Goal: Transaction & Acquisition: Book appointment/travel/reservation

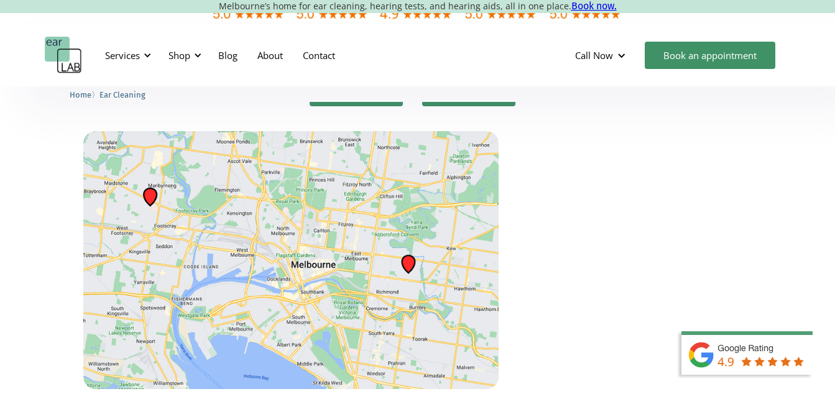
scroll to position [2921, 0]
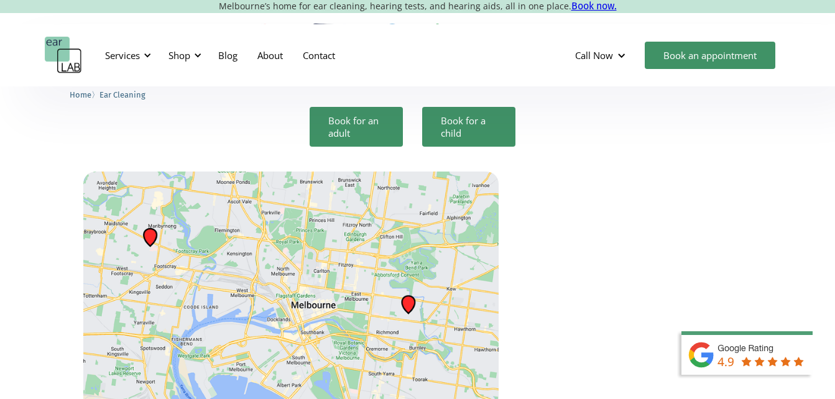
click at [200, 241] on img at bounding box center [290, 301] width 415 height 258
click at [201, 241] on img at bounding box center [290, 301] width 415 height 258
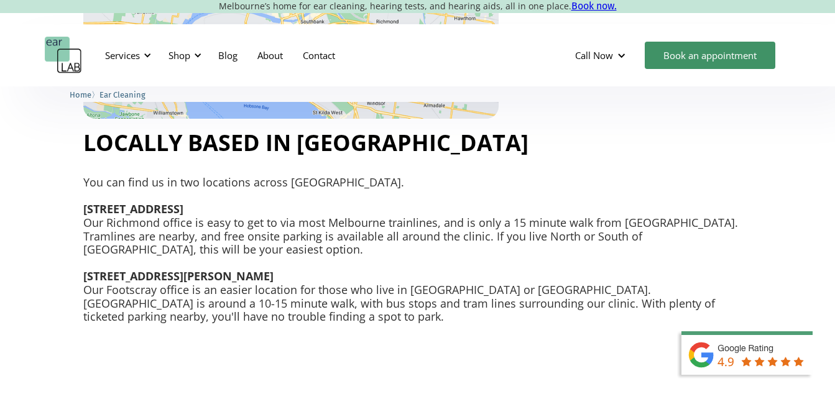
scroll to position [3294, 0]
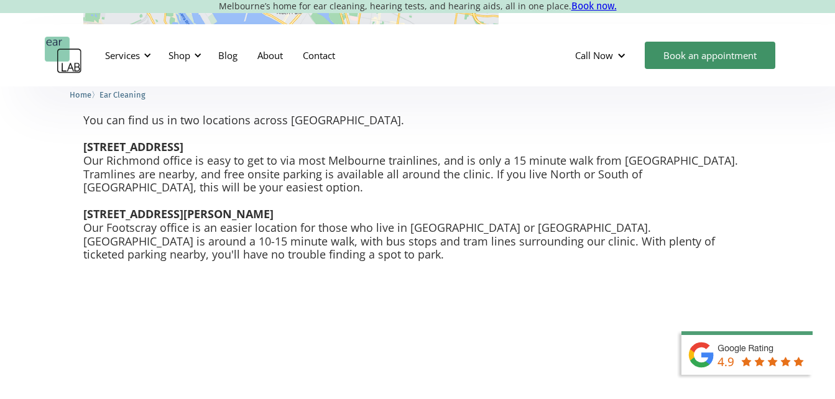
drag, startPoint x: 176, startPoint y: 203, endPoint x: 336, endPoint y: 203, distance: 159.1
click at [273, 206] on strong "[STREET_ADDRESS][PERSON_NAME]" at bounding box center [178, 213] width 190 height 15
copy strong "30 Eleanor St, Footscray VIC"
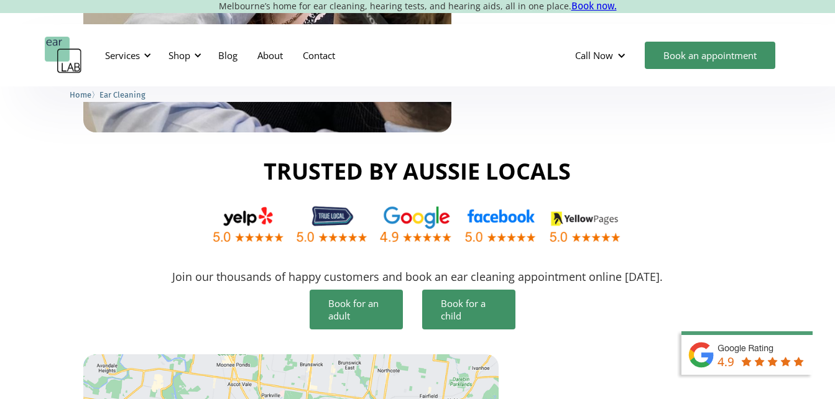
scroll to position [2734, 0]
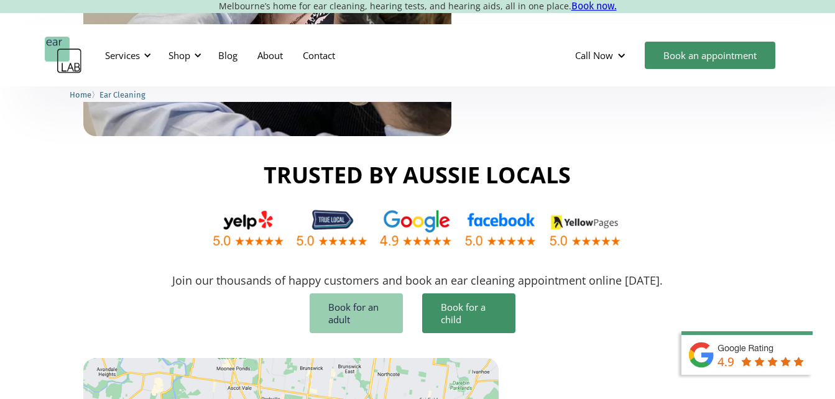
click at [355, 298] on link "Book for an adult" at bounding box center [355, 313] width 93 height 40
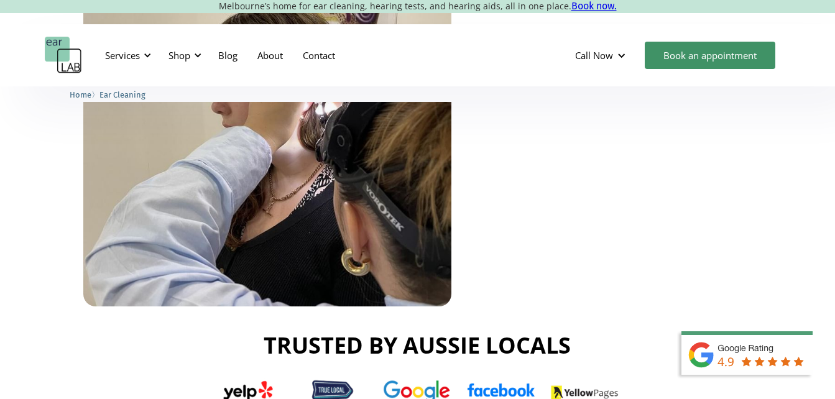
scroll to position [2373, 0]
